Goal: Information Seeking & Learning: Learn about a topic

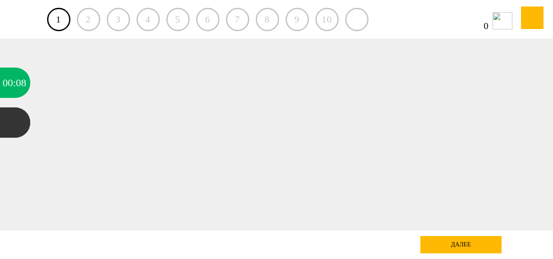
click at [443, 240] on div "далее" at bounding box center [461, 244] width 81 height 17
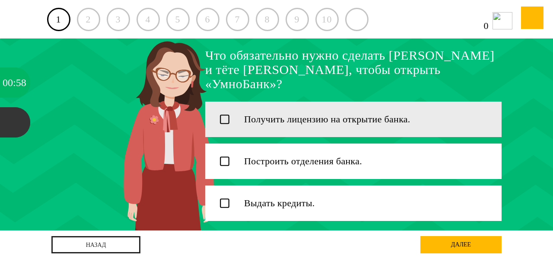
click at [380, 115] on div "Получить лицензию на открытие банка." at bounding box center [327, 119] width 166 height 10
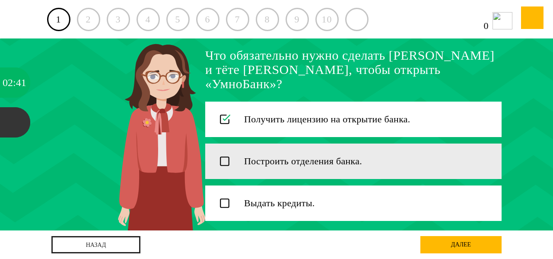
click at [222, 157] on icon at bounding box center [225, 161] width 9 height 9
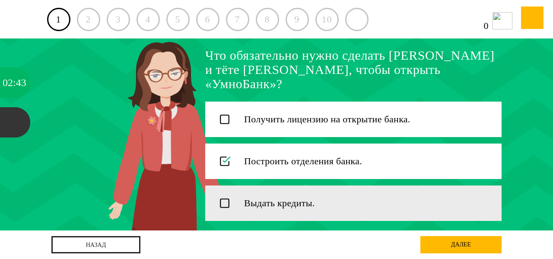
click at [222, 199] on icon at bounding box center [225, 203] width 9 height 9
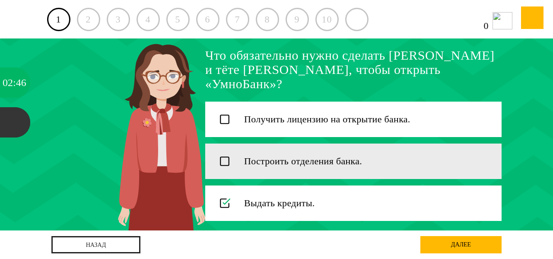
click at [223, 157] on icon at bounding box center [225, 161] width 9 height 9
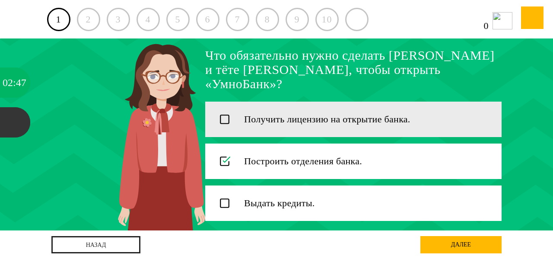
click at [224, 115] on icon at bounding box center [225, 119] width 9 height 9
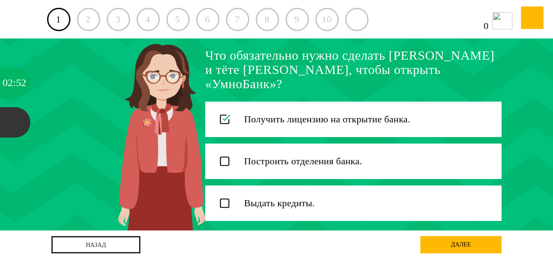
click at [451, 244] on div "далее" at bounding box center [461, 244] width 81 height 17
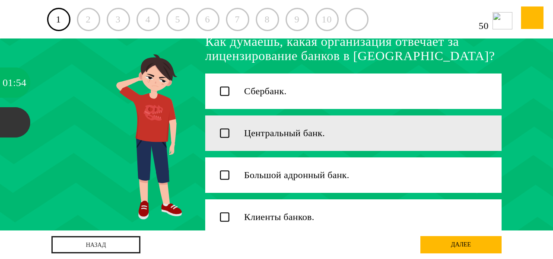
click at [225, 130] on icon at bounding box center [225, 133] width 9 height 9
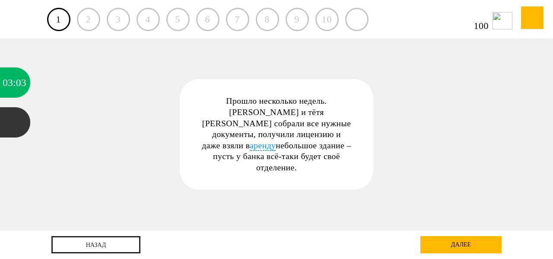
click at [263, 141] on span "аренду" at bounding box center [263, 146] width 26 height 10
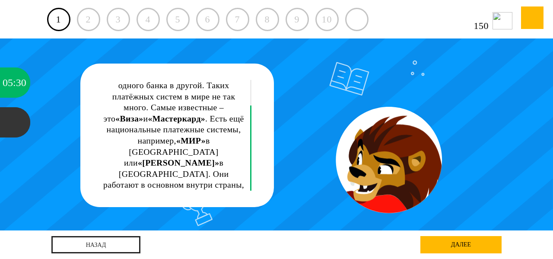
drag, startPoint x: 251, startPoint y: 152, endPoint x: 256, endPoint y: 194, distance: 42.2
click at [256, 194] on div "Платёжные системы – это специальные организации, которые обеспечивают перевод д…" at bounding box center [177, 136] width 194 height 144
